Goal: Task Accomplishment & Management: Complete application form

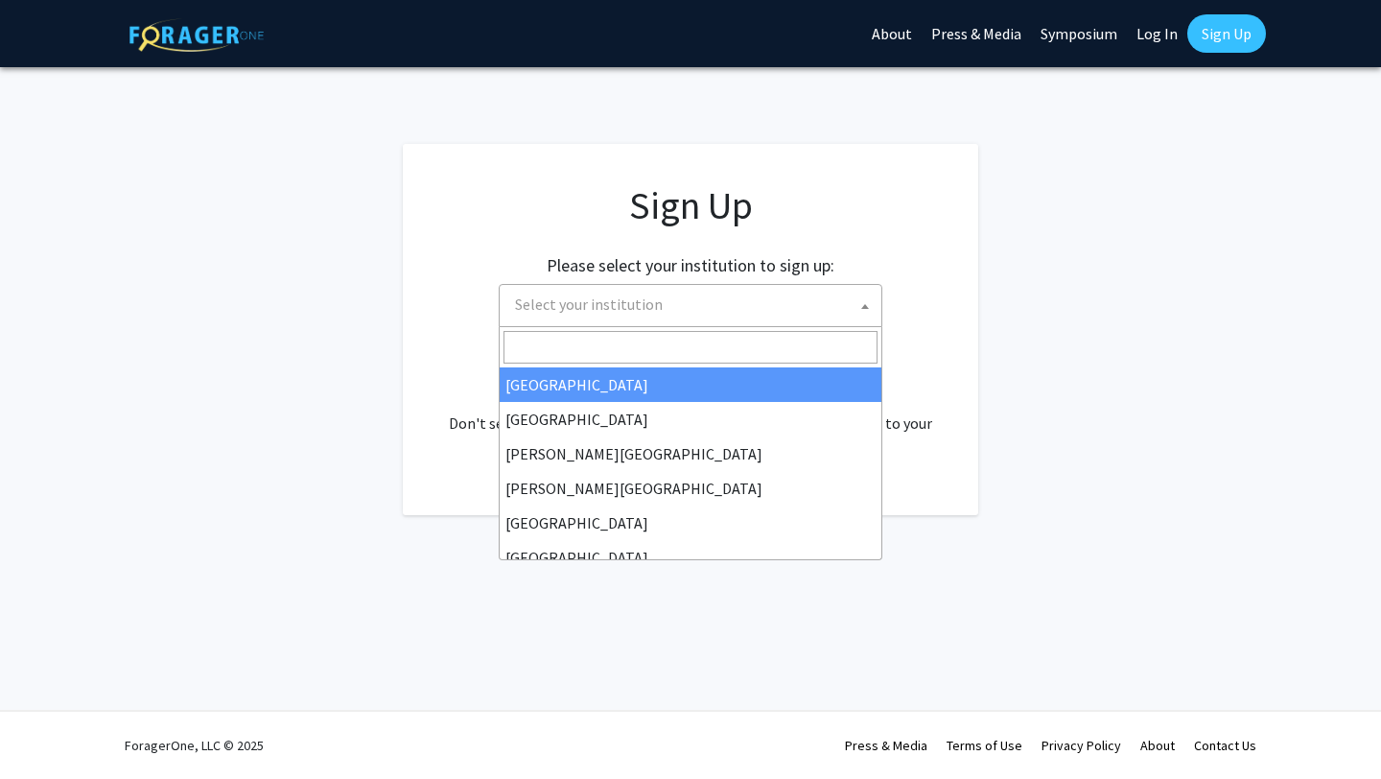
click at [592, 323] on span "Select your institution" at bounding box center [691, 305] width 384 height 43
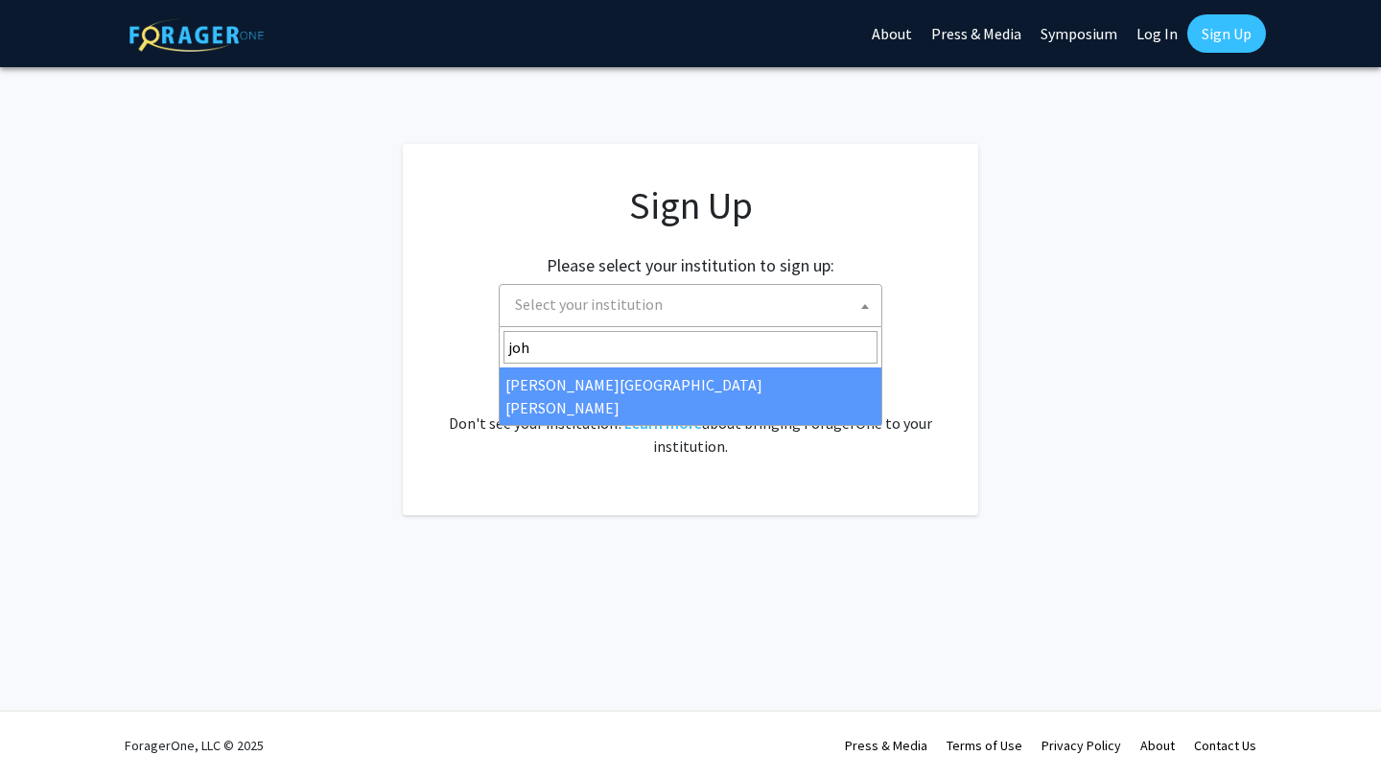
type input "joh"
select select "1"
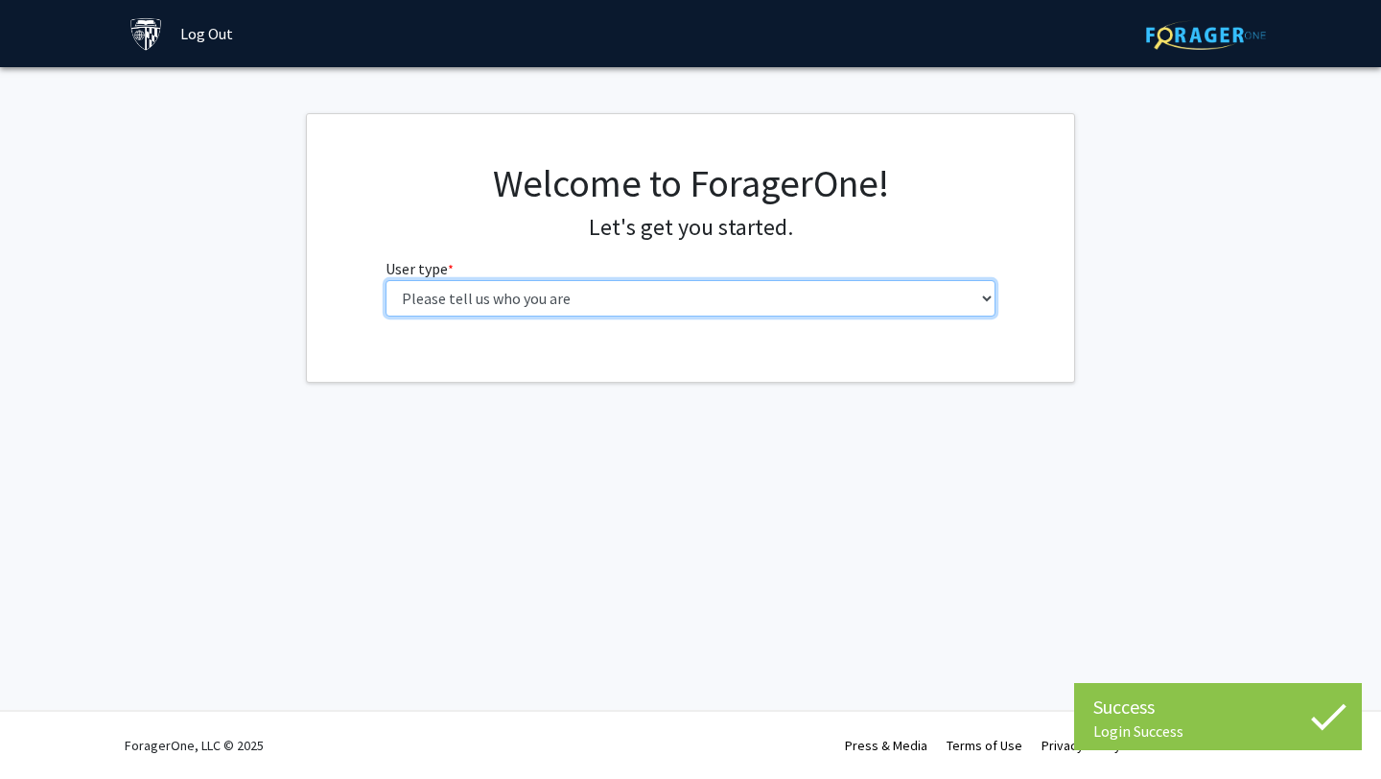
click at [739, 304] on select "Please tell us who you are Undergraduate Student Master's Student Doctoral Cand…" at bounding box center [690, 298] width 611 height 36
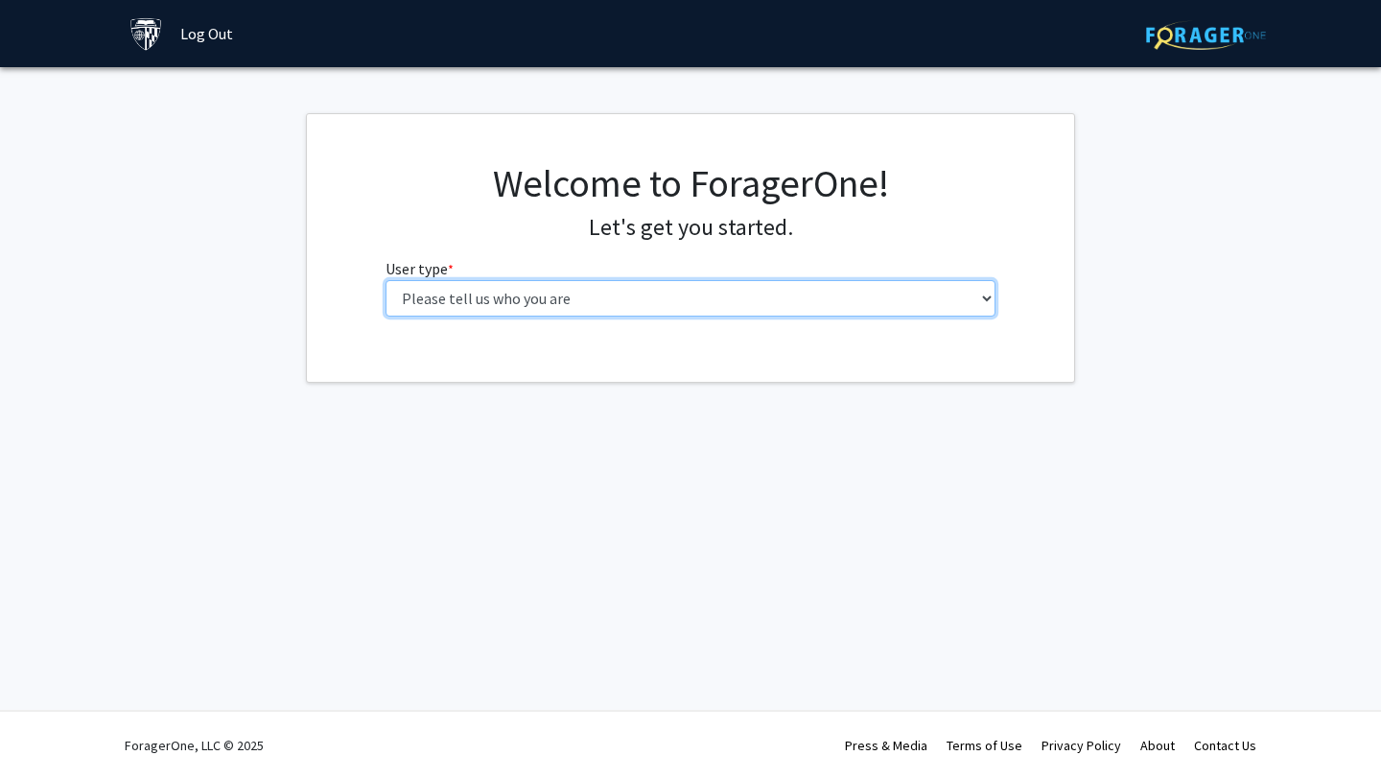
select select "2: masters"
click at [385, 280] on select "Please tell us who you are Undergraduate Student Master's Student Doctoral Cand…" at bounding box center [690, 298] width 611 height 36
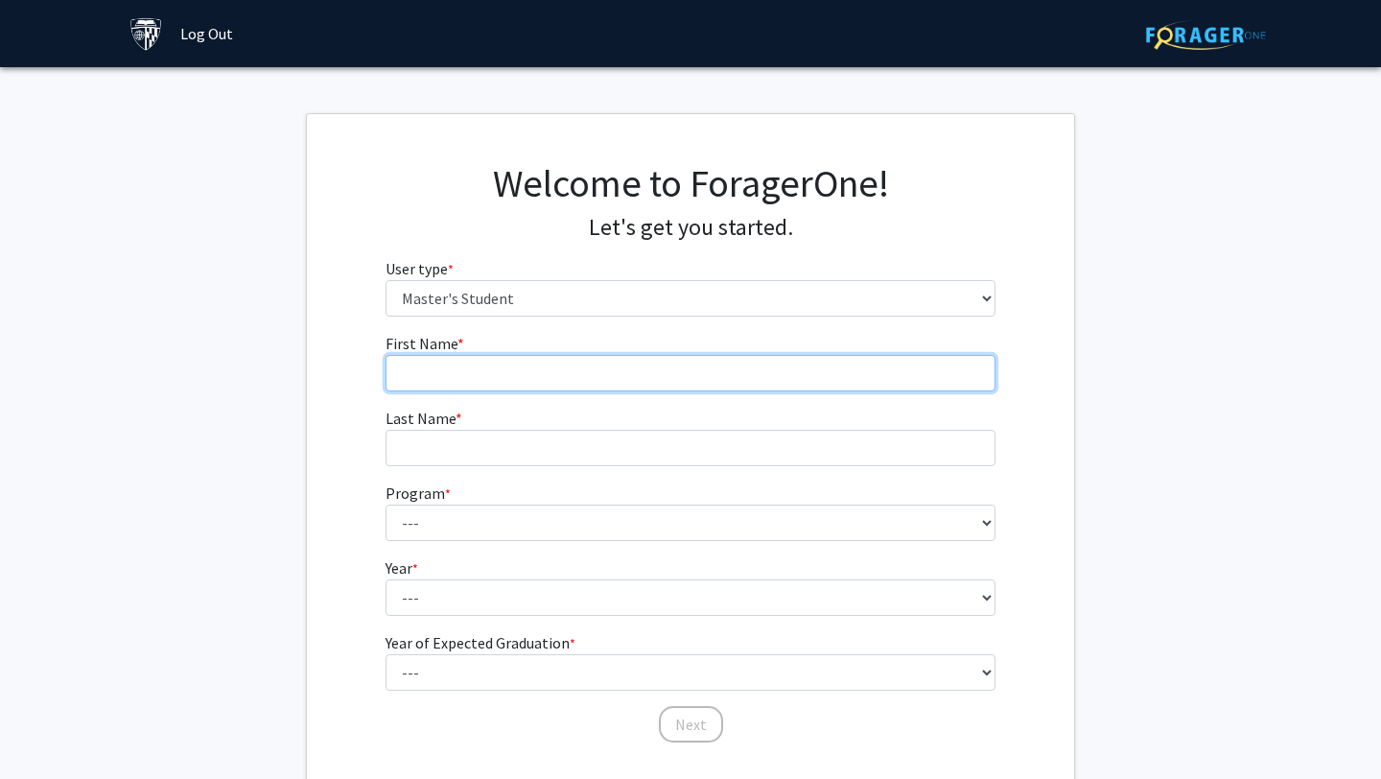
click at [733, 376] on input "First Name * required" at bounding box center [690, 373] width 611 height 36
type input "[PERSON_NAME]"
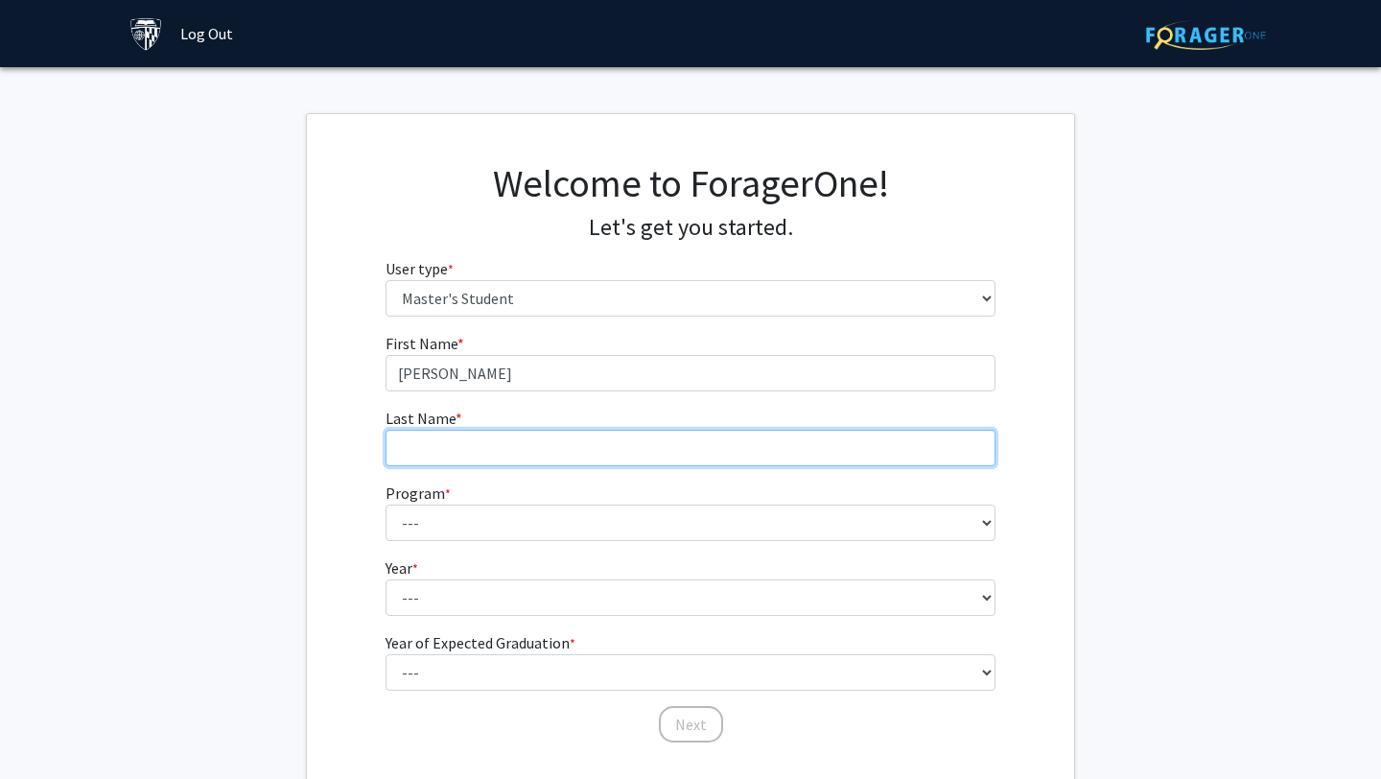
click at [735, 440] on input "Last Name * required" at bounding box center [690, 448] width 611 height 36
type input "Toussainy"
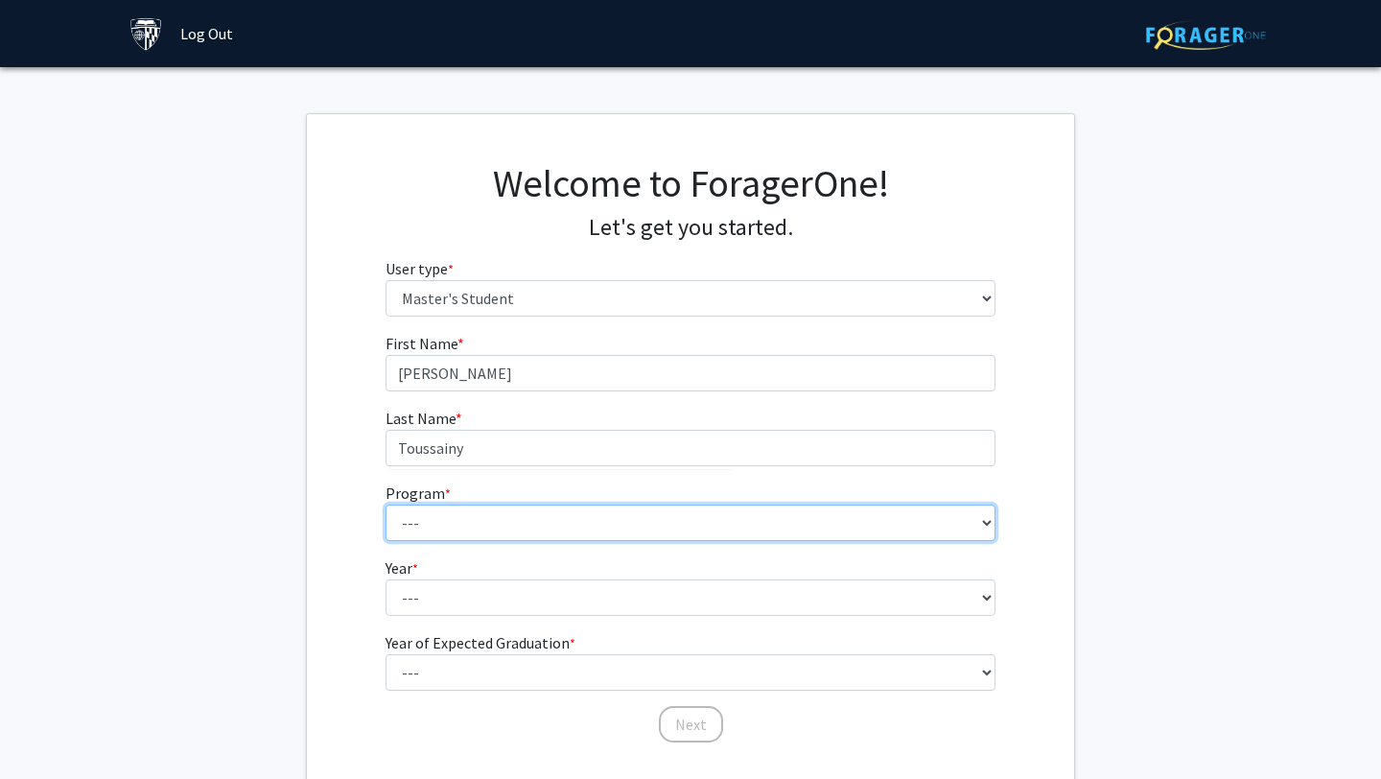
click at [732, 511] on select "--- Anatomy Education Applied and Computational Mathematics Applied Biomedical …" at bounding box center [690, 522] width 611 height 36
select select "83: 69"
click at [385, 504] on select "--- Anatomy Education Applied and Computational Mathematics Applied Biomedical …" at bounding box center [690, 522] width 611 height 36
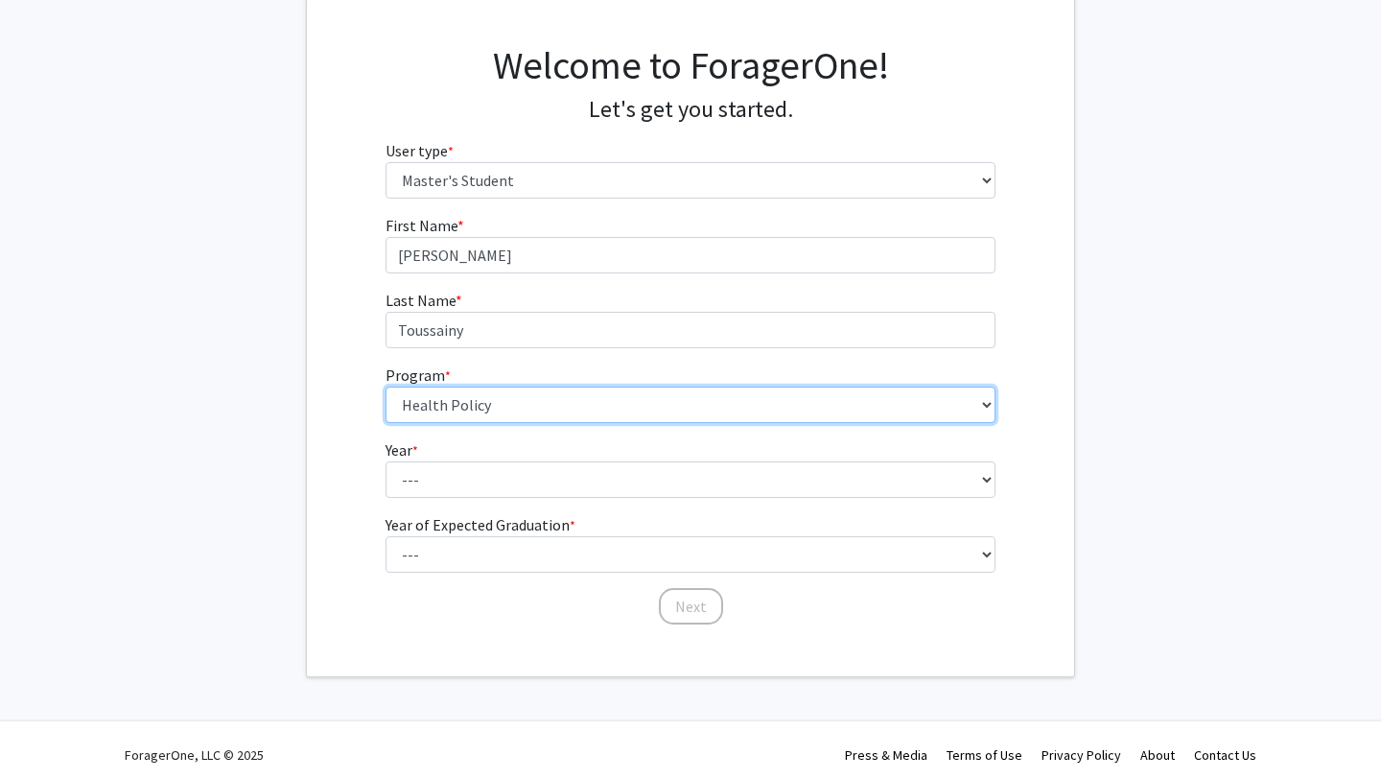
scroll to position [128, 0]
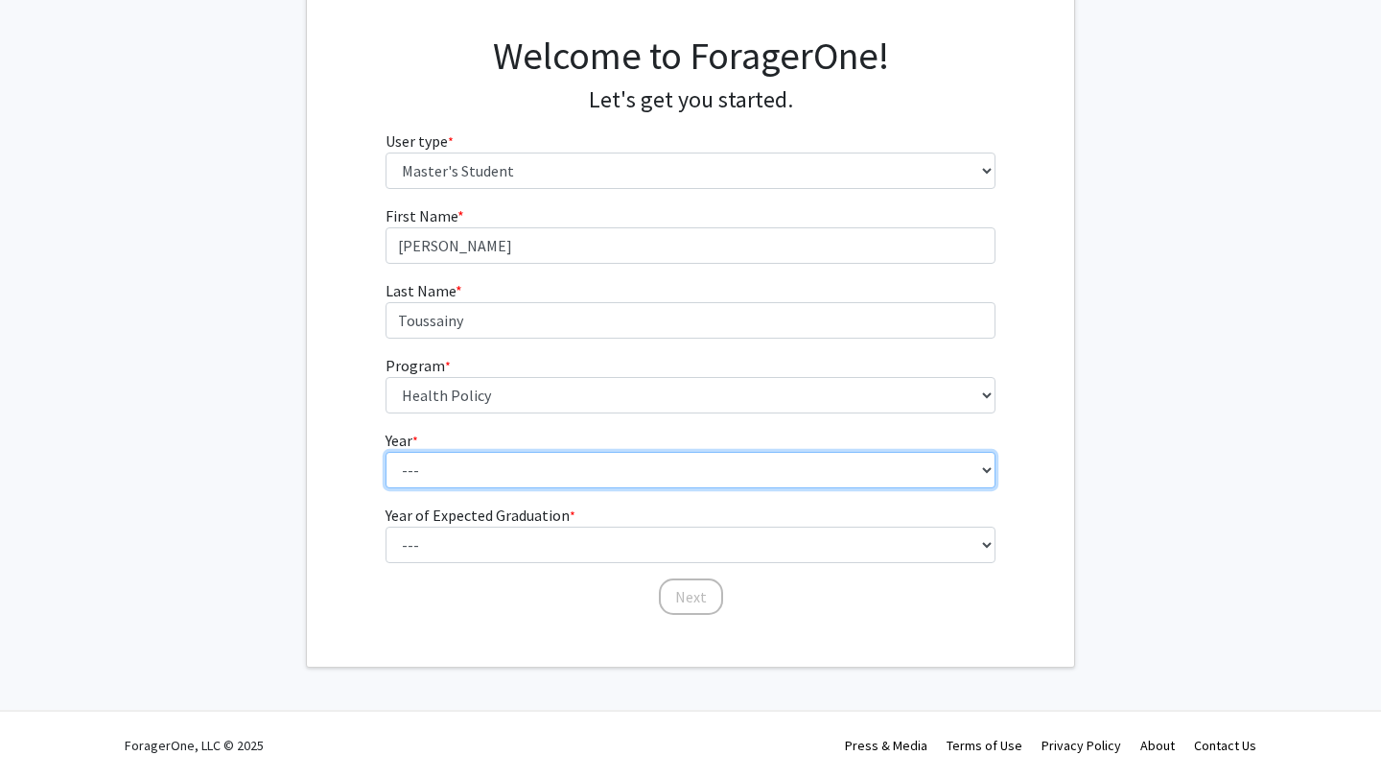
click at [646, 469] on select "--- First Year Second Year" at bounding box center [690, 470] width 611 height 36
select select "1: first_year"
click at [385, 452] on select "--- First Year Second Year" at bounding box center [690, 470] width 611 height 36
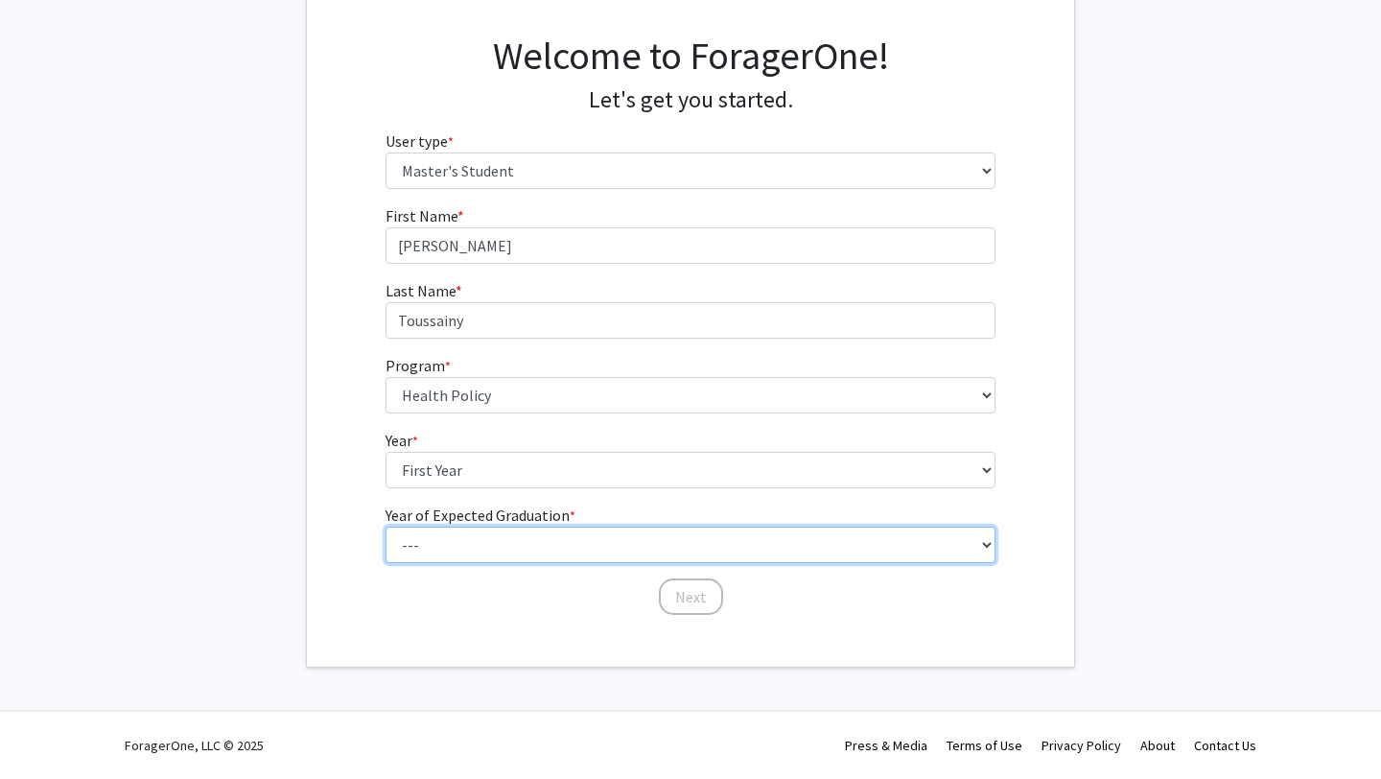
click at [647, 559] on select "--- 2025 2026 2027 2028 2029 2030 2031 2032 2033 2034" at bounding box center [690, 544] width 611 height 36
select select "3: 2027"
click at [385, 526] on select "--- 2025 2026 2027 2028 2029 2030 2031 2032 2033 2034" at bounding box center [690, 544] width 611 height 36
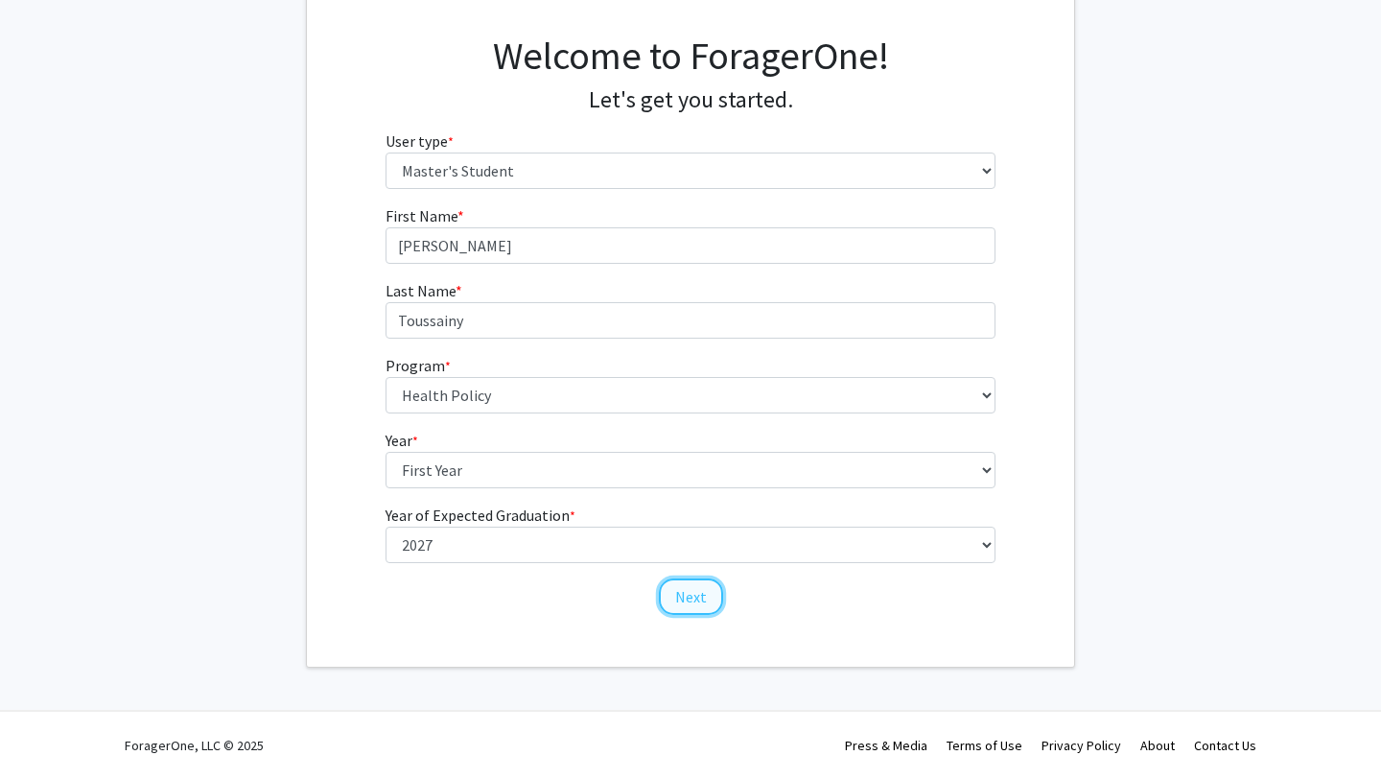
click at [698, 594] on button "Next" at bounding box center [691, 596] width 64 height 36
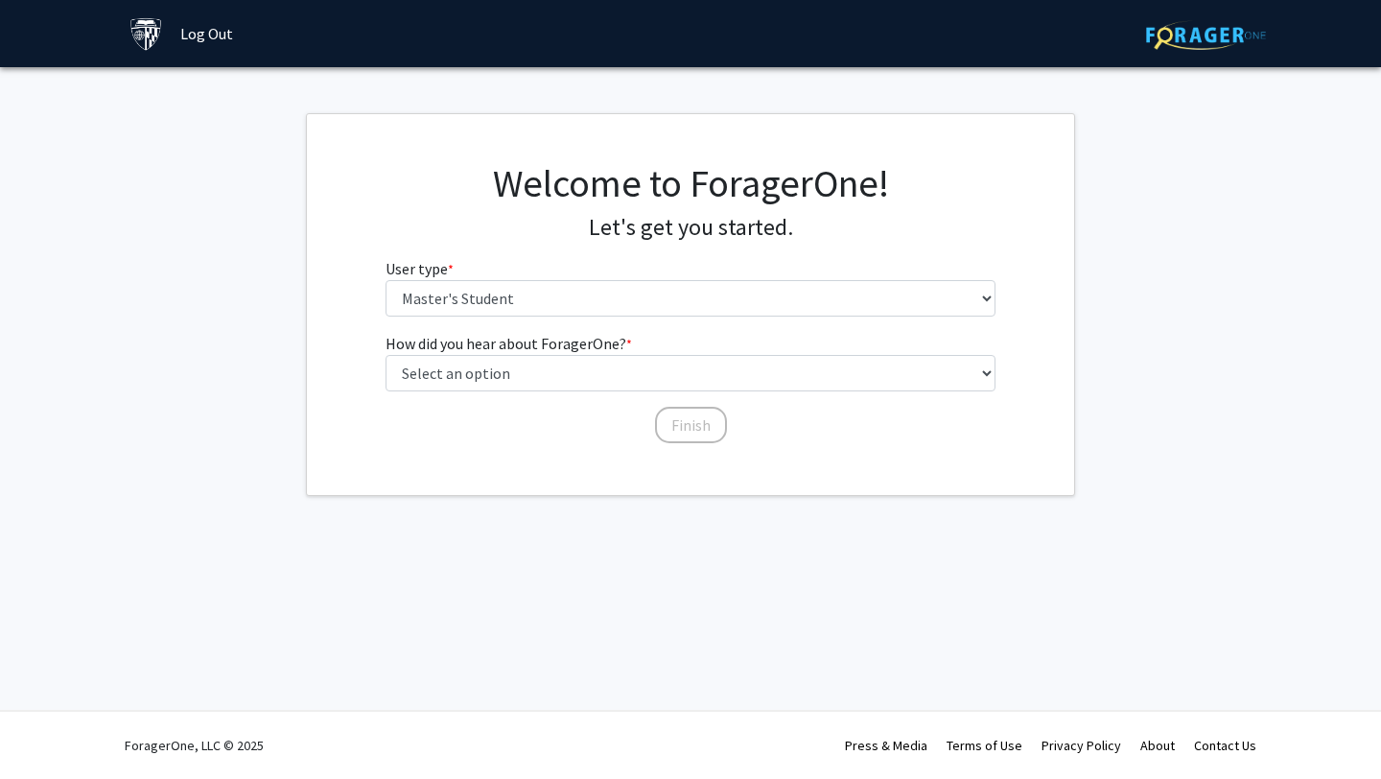
scroll to position [0, 0]
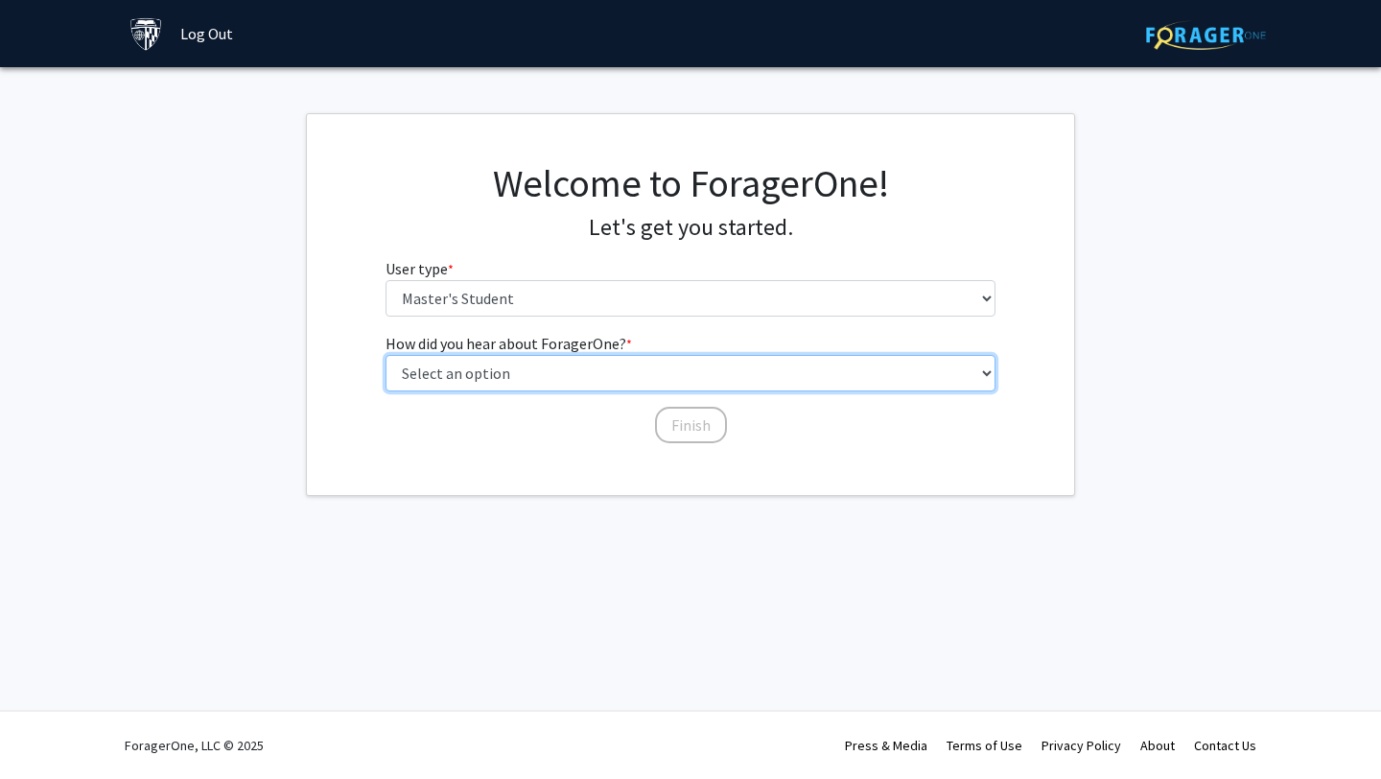
click at [695, 372] on select "Select an option Peer/student recommendation Faculty/staff recommendation Unive…" at bounding box center [690, 373] width 611 height 36
select select "3: university_website"
click at [385, 355] on select "Select an option Peer/student recommendation Faculty/staff recommendation Unive…" at bounding box center [690, 373] width 611 height 36
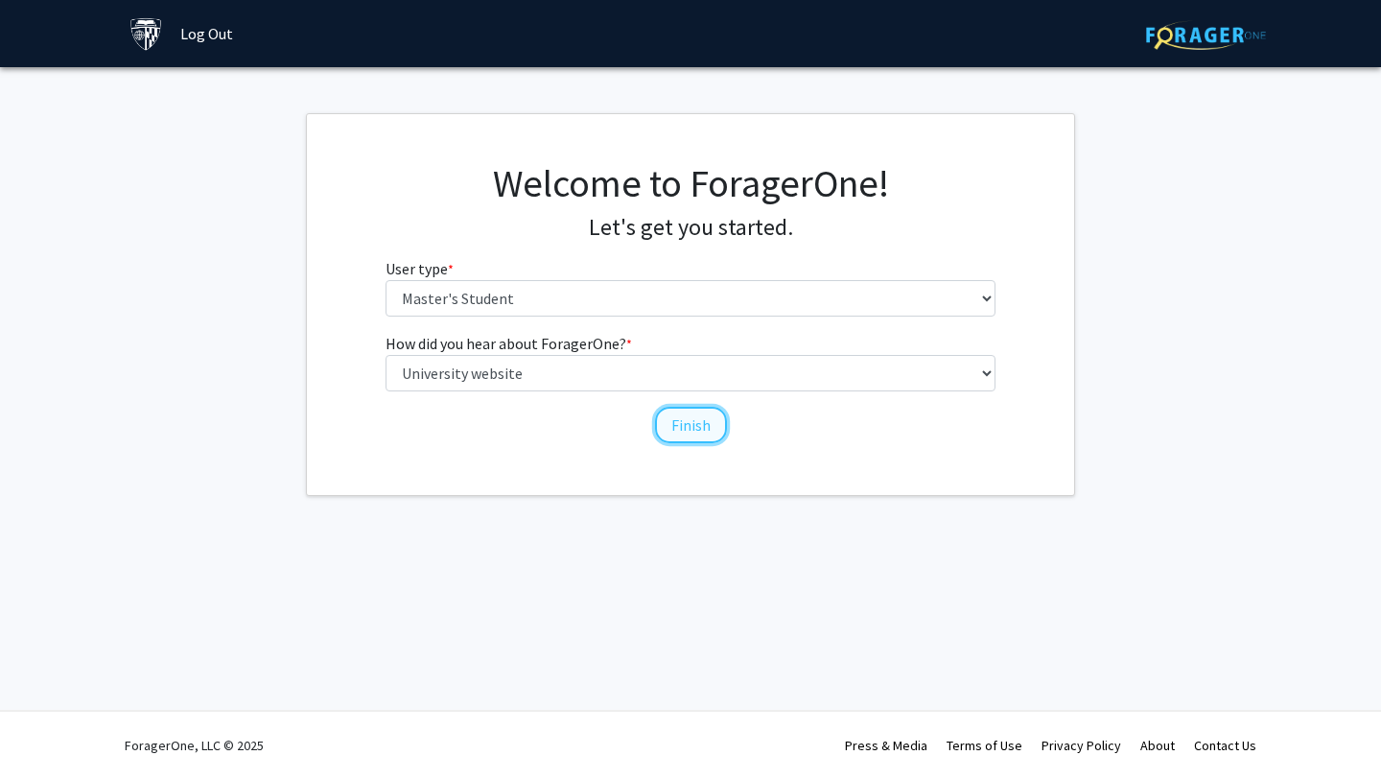
click at [692, 431] on button "Finish" at bounding box center [691, 425] width 72 height 36
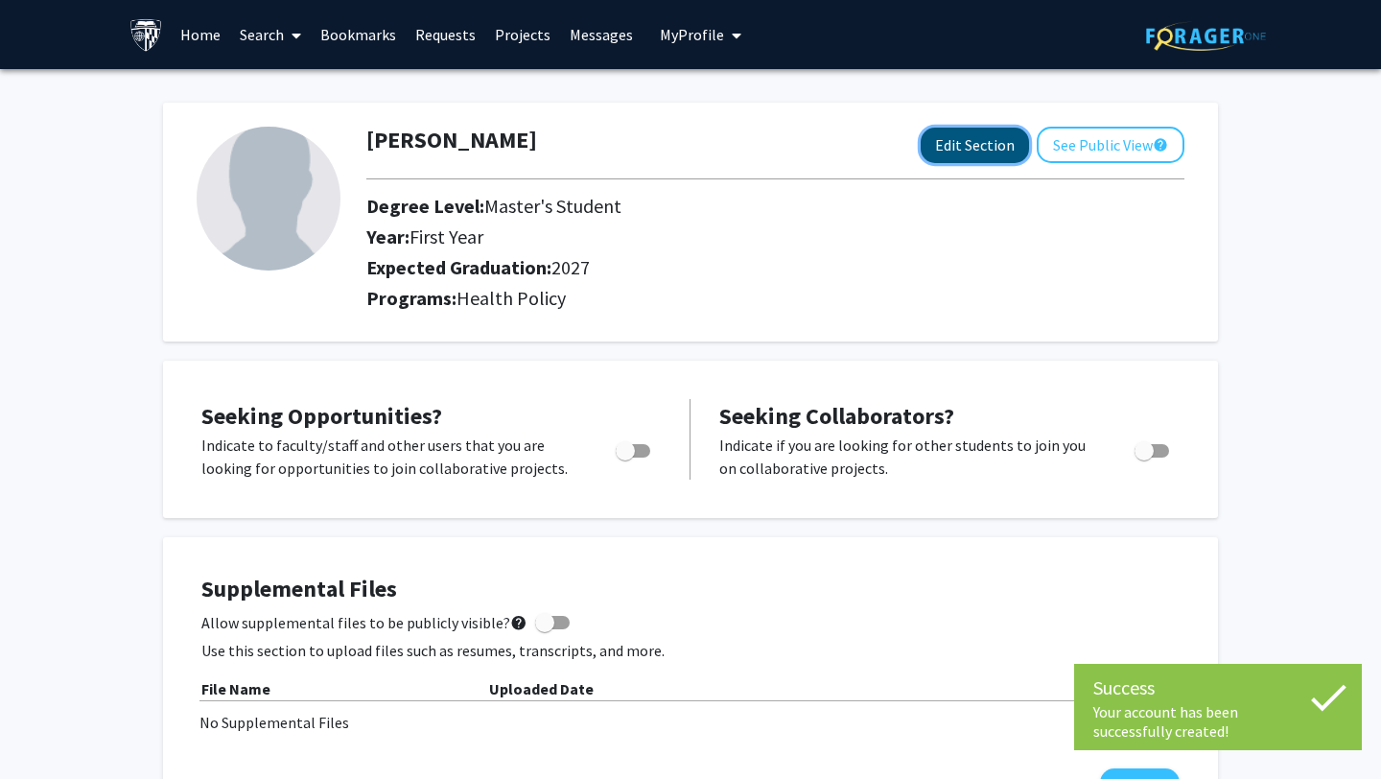
click at [1002, 143] on button "Edit Section" at bounding box center [974, 145] width 108 height 35
select select "first_year"
select select "2027"
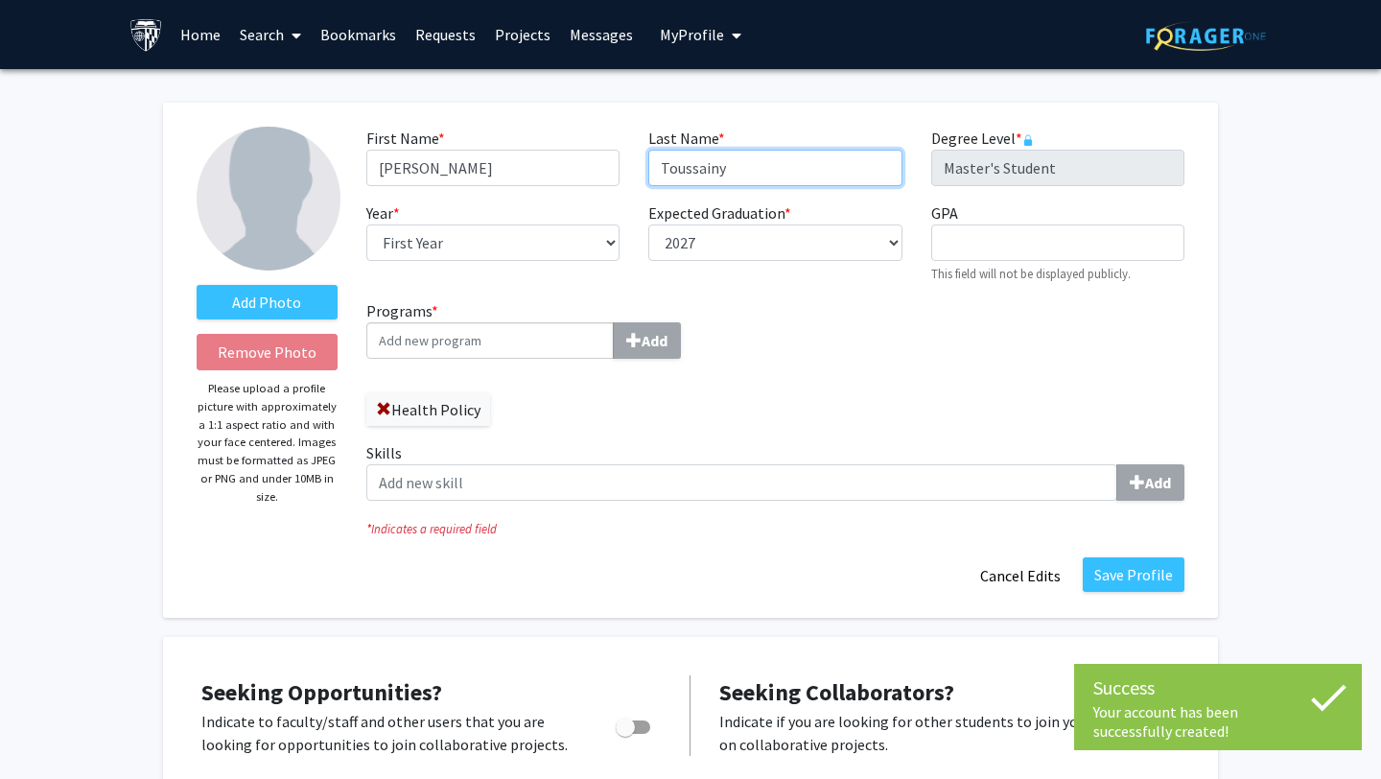
click at [823, 176] on input "Toussainy" at bounding box center [774, 168] width 253 height 36
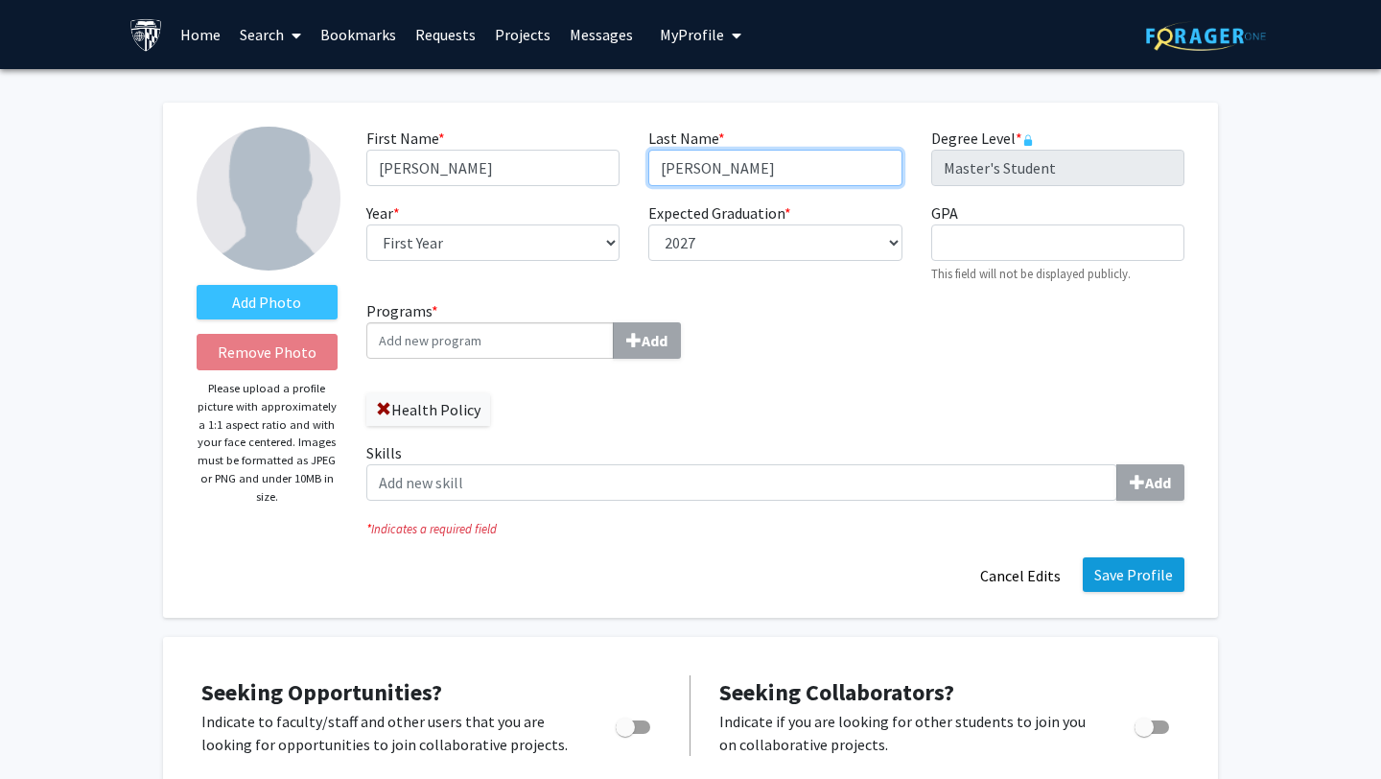
type input "[PERSON_NAME]"
click at [1132, 564] on button "Save Profile" at bounding box center [1134, 574] width 102 height 35
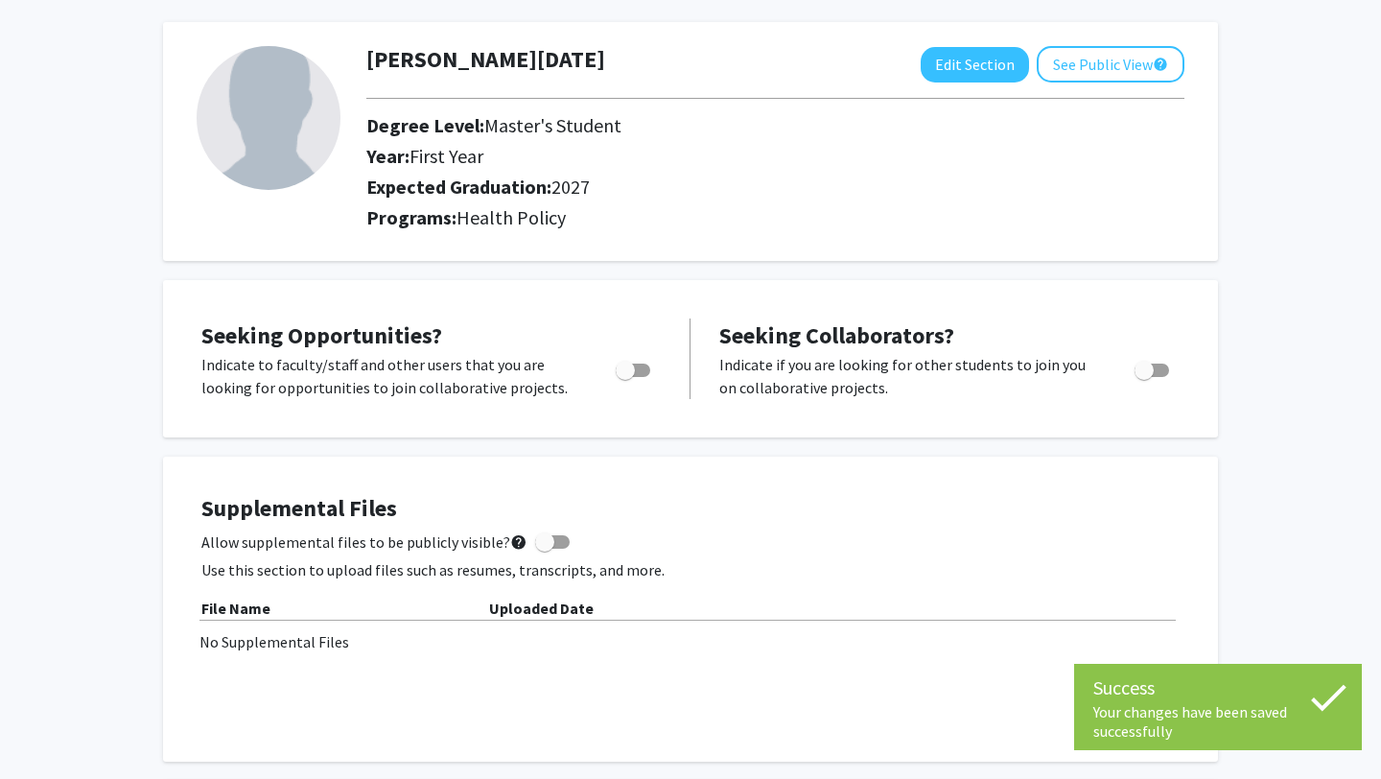
scroll to position [131, 0]
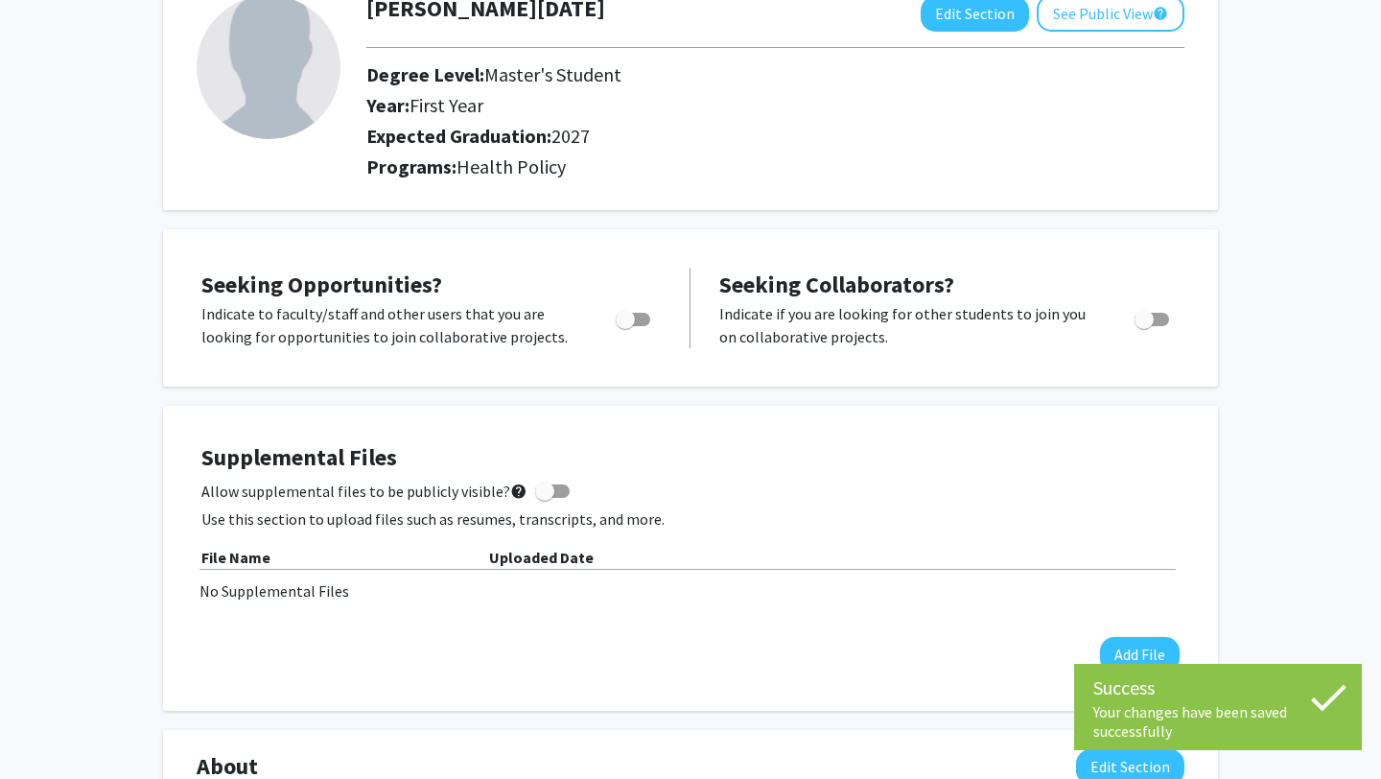
click at [633, 323] on span "Toggle" at bounding box center [625, 319] width 19 height 19
click at [625, 326] on input "Are you actively seeking opportunities?" at bounding box center [624, 326] width 1 height 1
checkbox input "true"
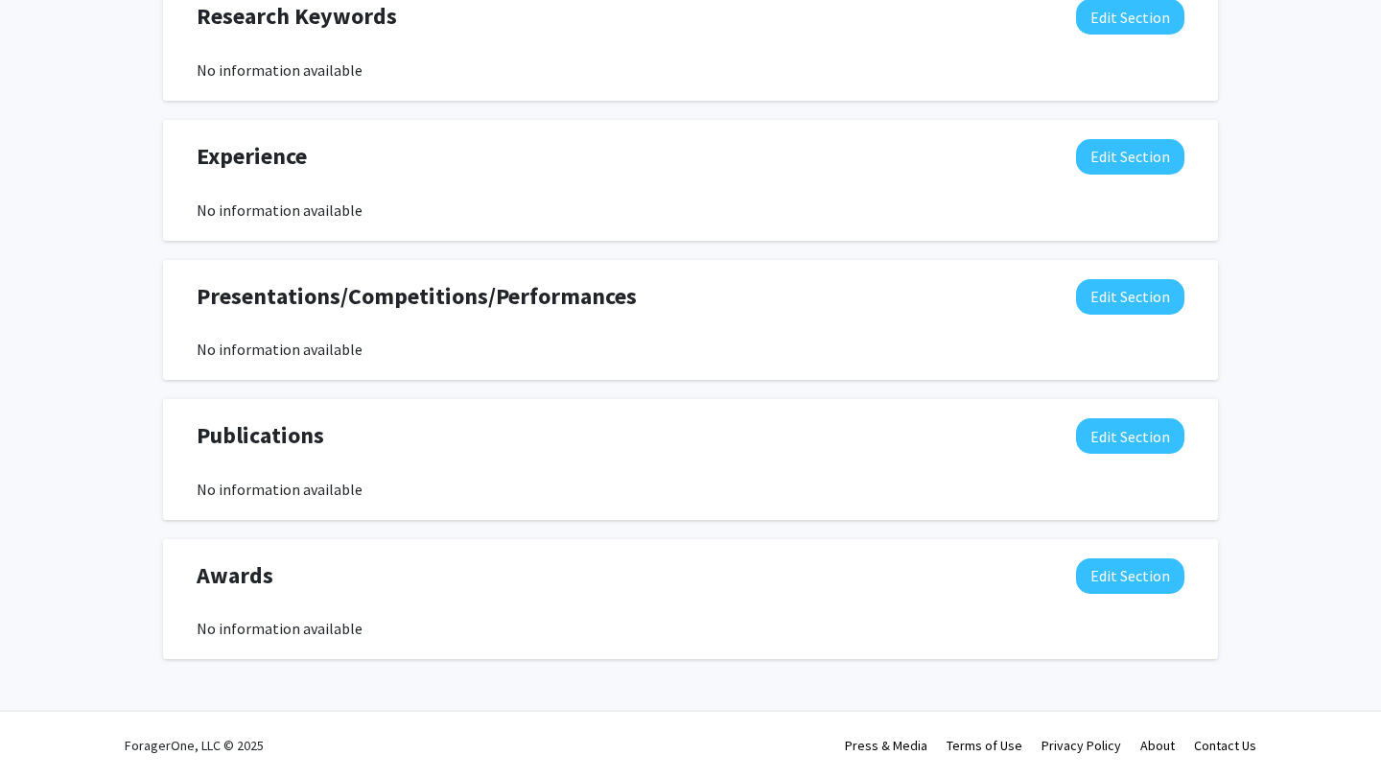
scroll to position [0, 0]
